Goal: Task Accomplishment & Management: Manage account settings

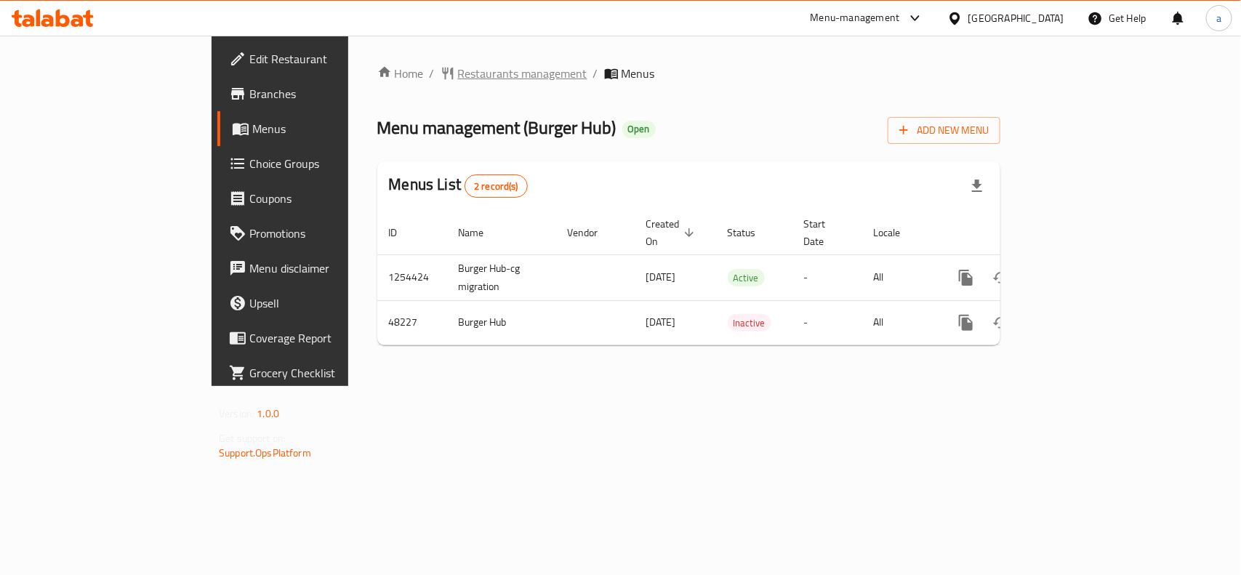
click at [458, 65] on span "Restaurants management" at bounding box center [522, 73] width 129 height 17
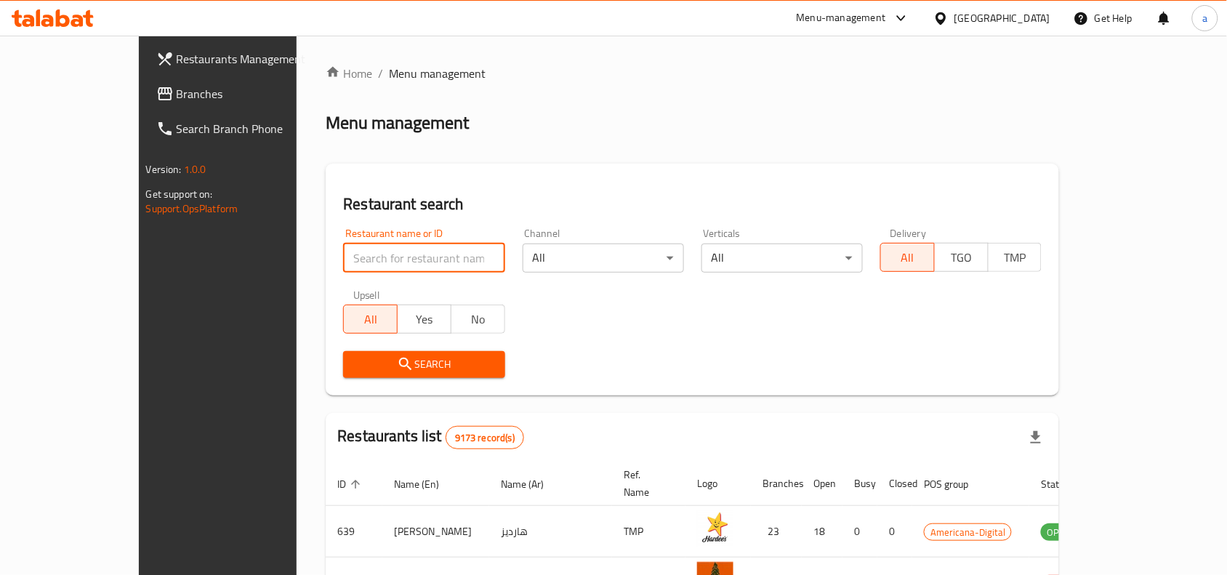
click at [343, 253] on input "search" at bounding box center [423, 258] width 161 height 29
paste input "24307"
type input "24307"
click button "Search" at bounding box center [423, 364] width 161 height 27
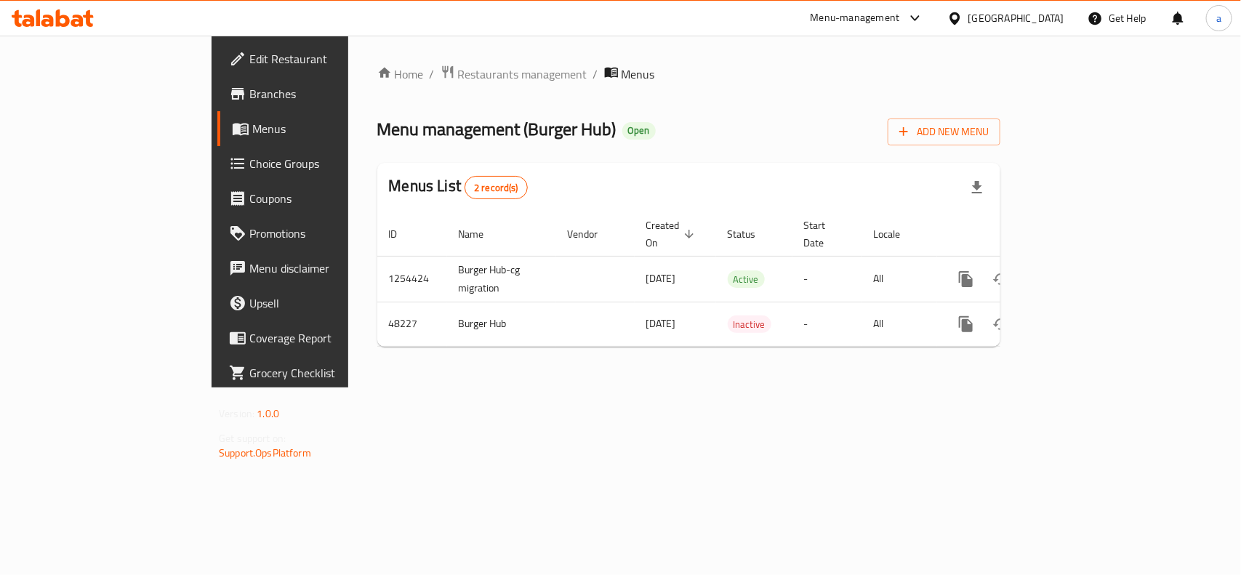
click at [249, 50] on span "Edit Restaurant" at bounding box center [328, 58] width 158 height 17
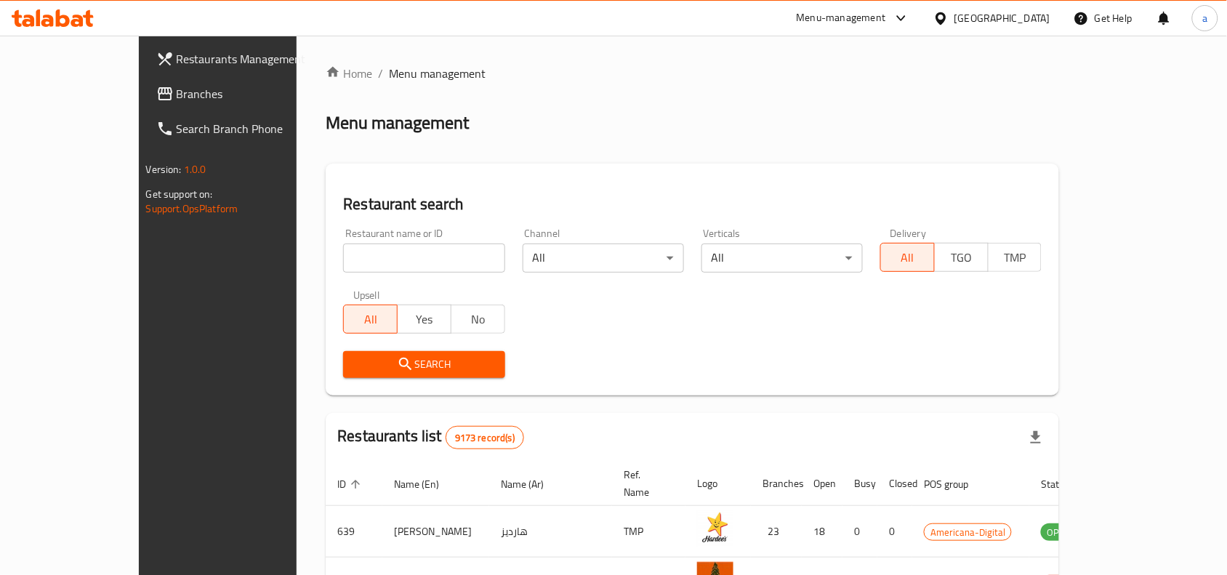
drag, startPoint x: 0, startPoint y: 0, endPoint x: 65, endPoint y: 100, distance: 119.2
click at [177, 100] on span "Branches" at bounding box center [255, 93] width 156 height 17
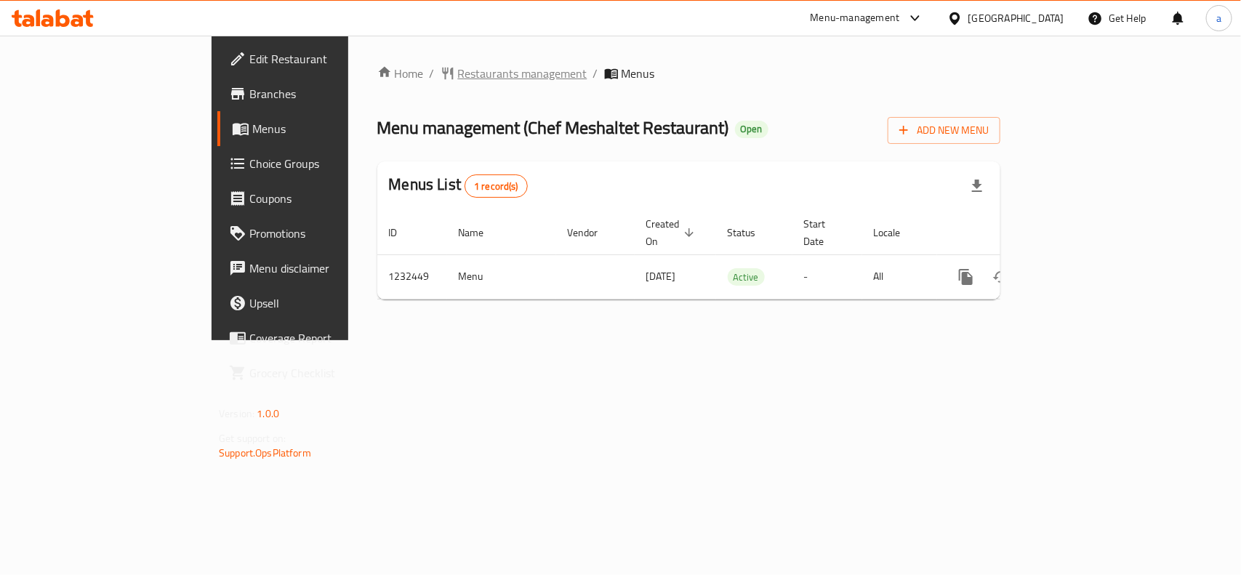
click at [458, 75] on span "Restaurants management" at bounding box center [522, 73] width 129 height 17
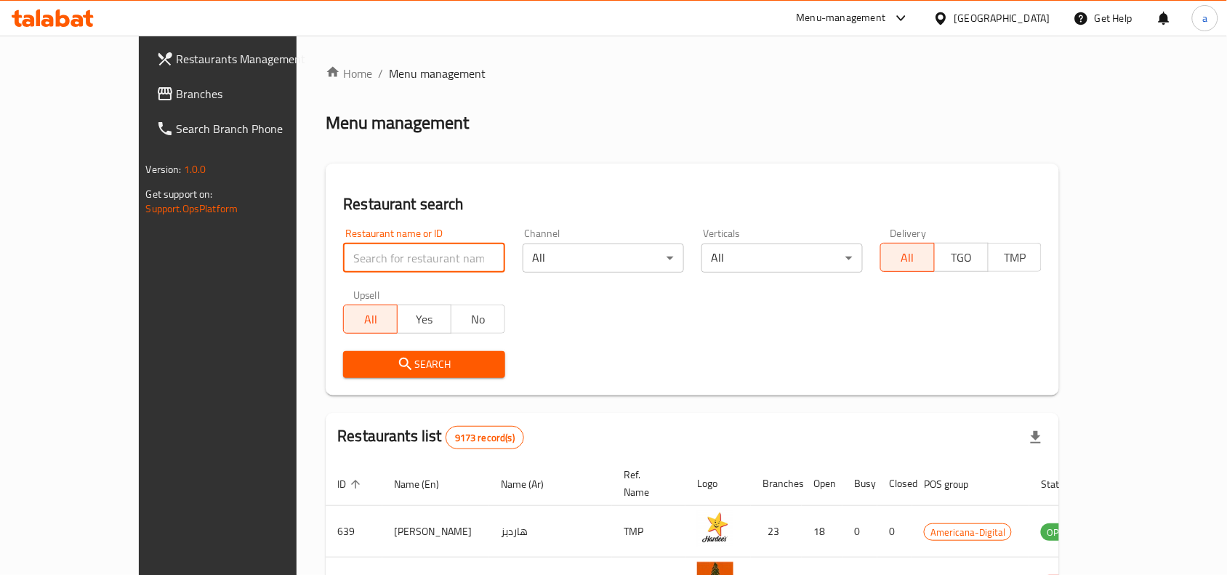
click at [343, 253] on input "search" at bounding box center [423, 258] width 161 height 29
paste input "677786"
type input "677786"
click button "Search" at bounding box center [423, 364] width 161 height 27
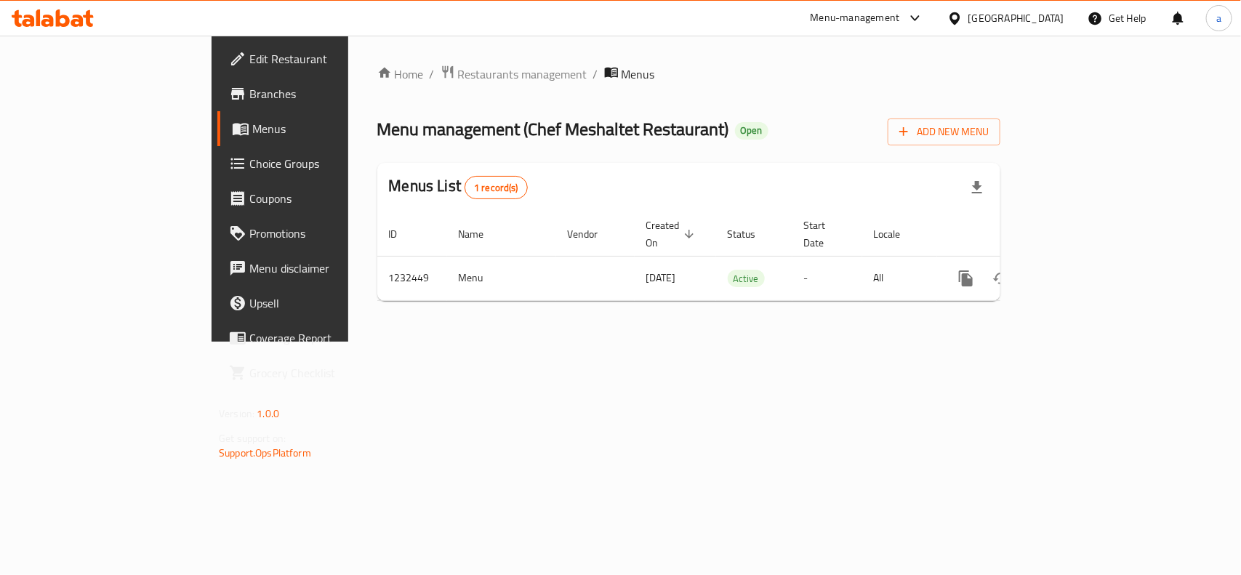
click at [249, 50] on span "Edit Restaurant" at bounding box center [328, 58] width 158 height 17
